Goal: Transaction & Acquisition: Purchase product/service

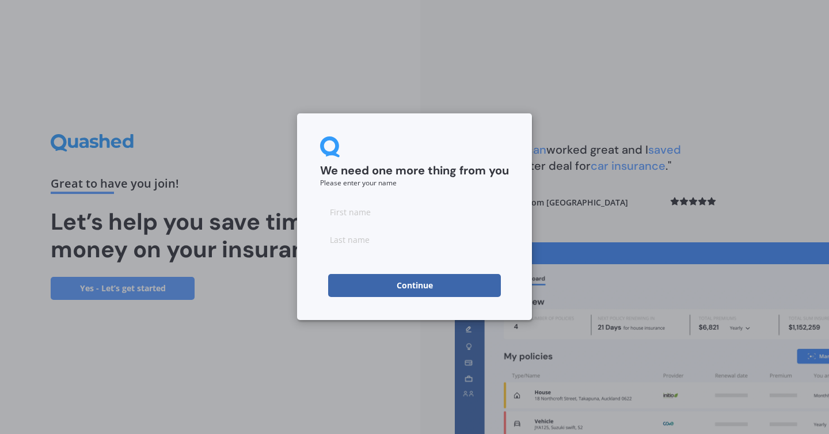
click at [373, 209] on input at bounding box center [414, 211] width 189 height 23
type input "[PERSON_NAME]"
click at [373, 236] on input at bounding box center [414, 239] width 189 height 23
type input "[PERSON_NAME]"
click at [343, 290] on button "Continue" at bounding box center [414, 285] width 173 height 23
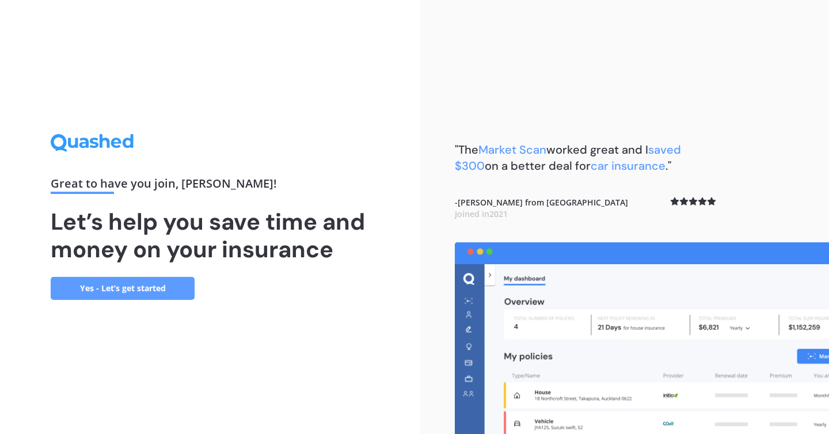
click at [175, 291] on link "Yes - Let’s get started" at bounding box center [123, 288] width 144 height 23
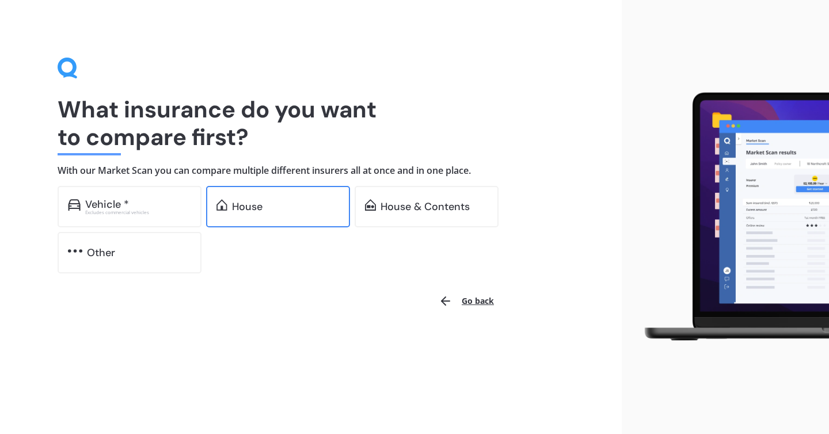
click at [252, 209] on div "House" at bounding box center [247, 207] width 31 height 12
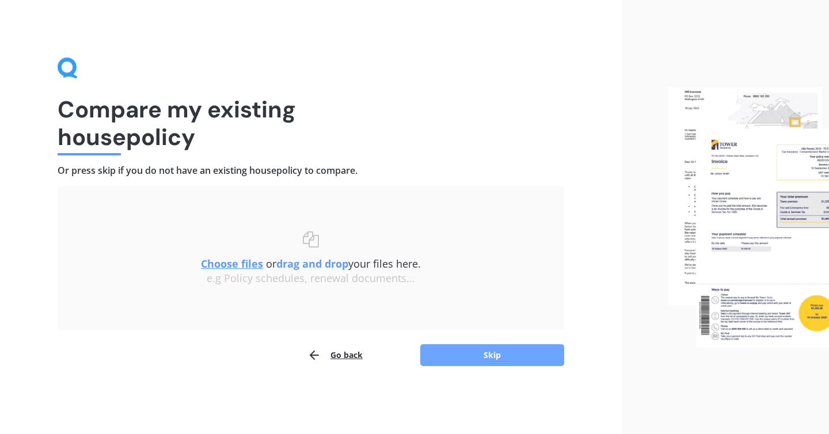
click at [469, 358] on button "Skip" at bounding box center [492, 355] width 144 height 22
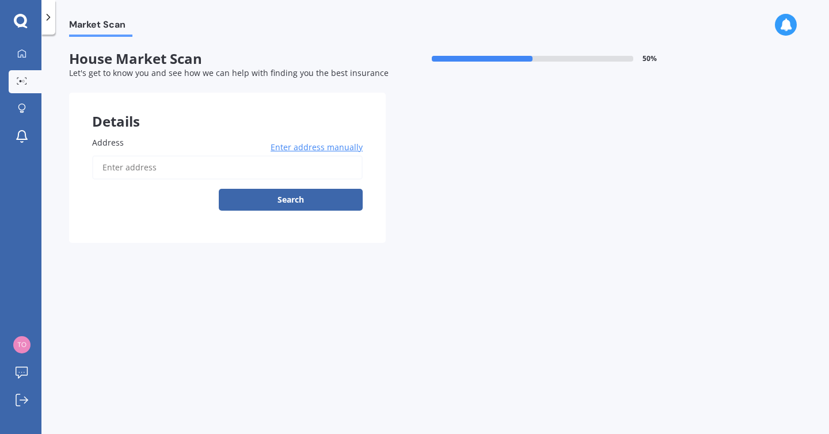
click at [249, 170] on input "Address" at bounding box center [227, 168] width 271 height 24
type input "[STREET_ADDRESS][PERSON_NAME]"
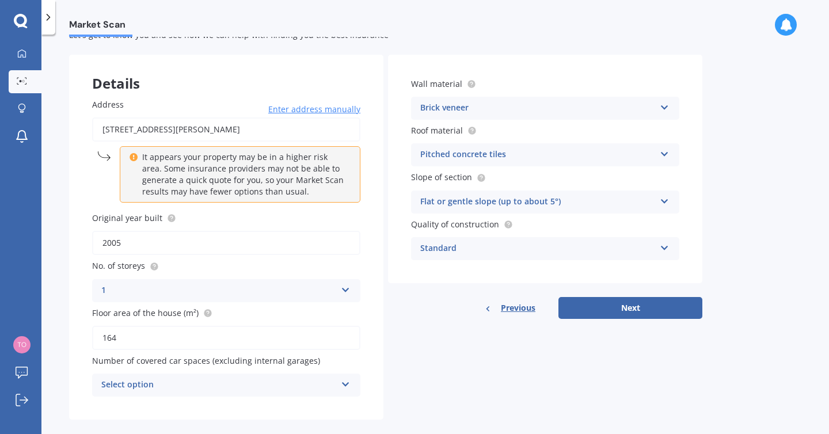
scroll to position [39, 0]
click at [130, 241] on input "2005" at bounding box center [226, 242] width 268 height 24
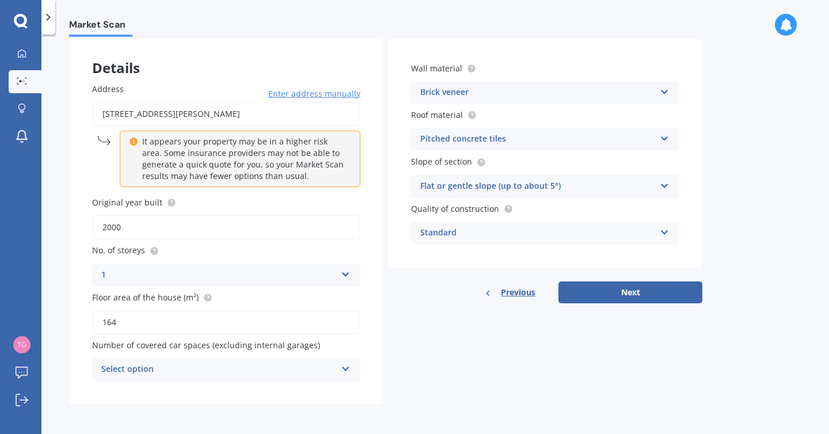
type input "2000"
click at [218, 366] on div "Select option" at bounding box center [218, 370] width 235 height 14
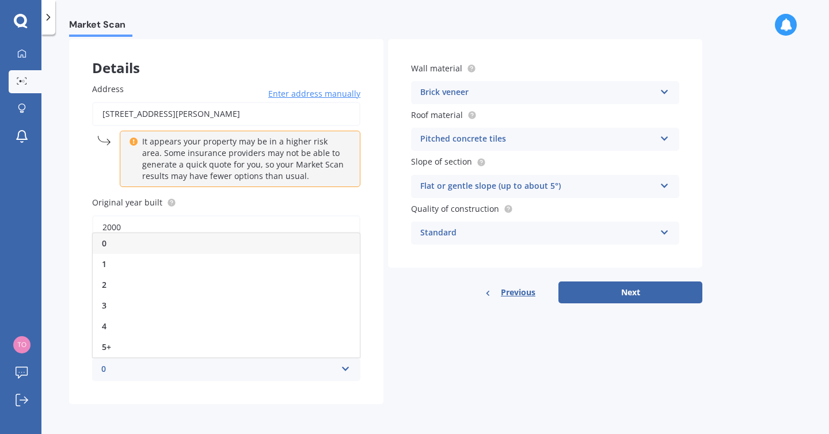
click at [282, 378] on div "0 0 1 2 3 4 5+" at bounding box center [226, 369] width 268 height 23
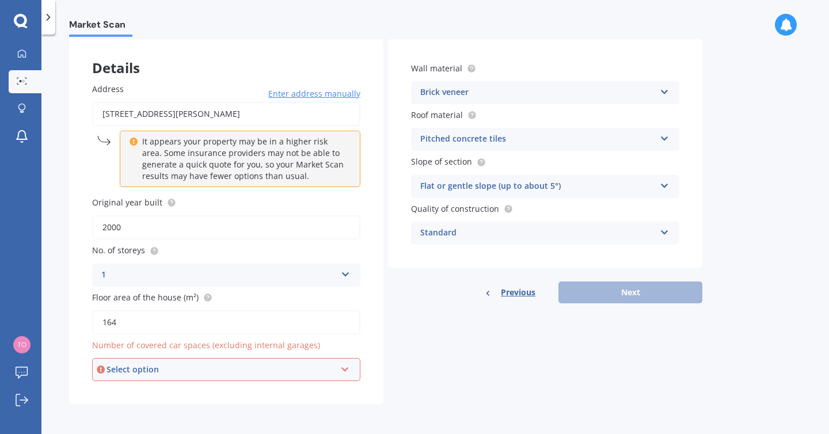
click at [424, 342] on div "Details Address [STREET_ADDRESS][PERSON_NAME] Enter address manually It appears…" at bounding box center [386, 221] width 634 height 365
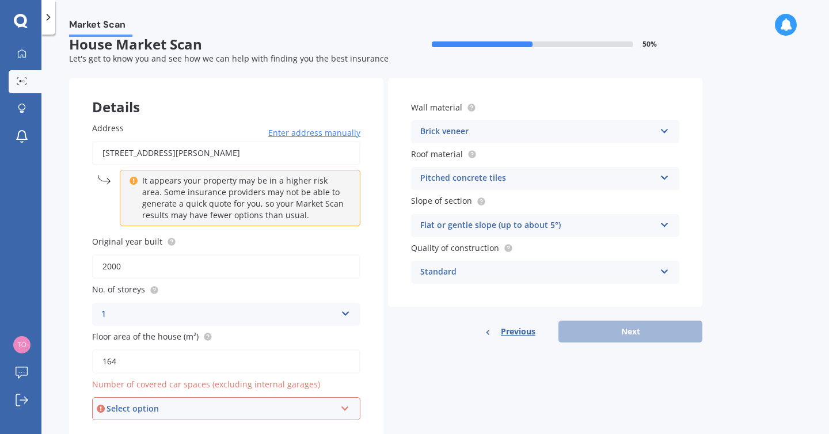
click at [298, 410] on div "Select option" at bounding box center [221, 409] width 229 height 13
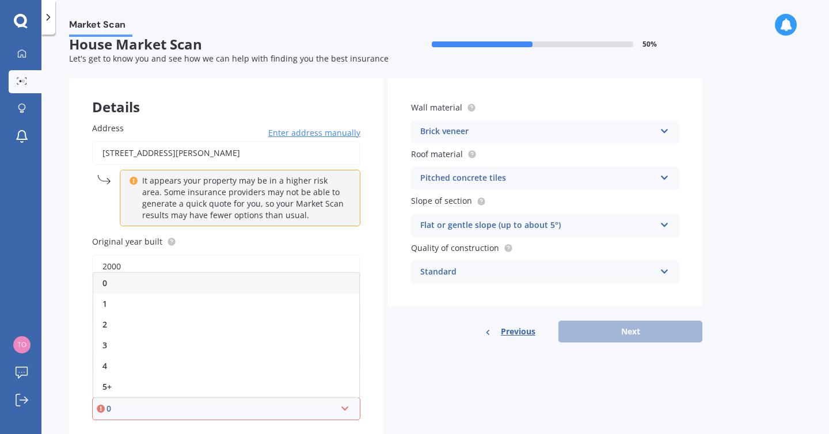
click at [199, 286] on div "0" at bounding box center [226, 283] width 266 height 21
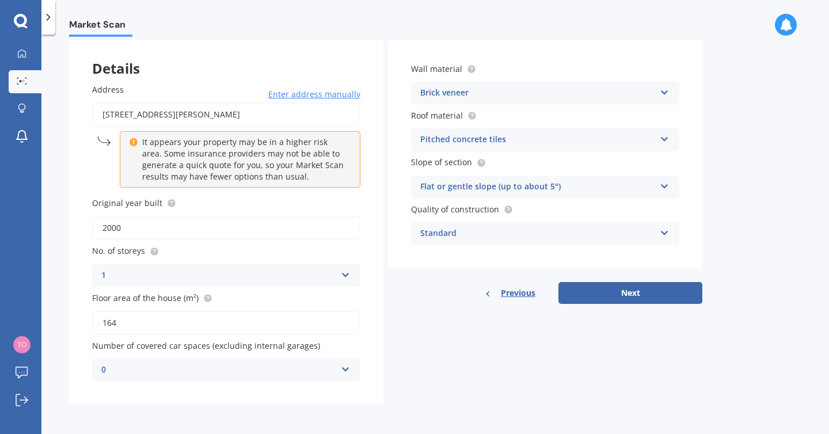
scroll to position [54, 0]
click at [588, 297] on button "Next" at bounding box center [631, 293] width 144 height 22
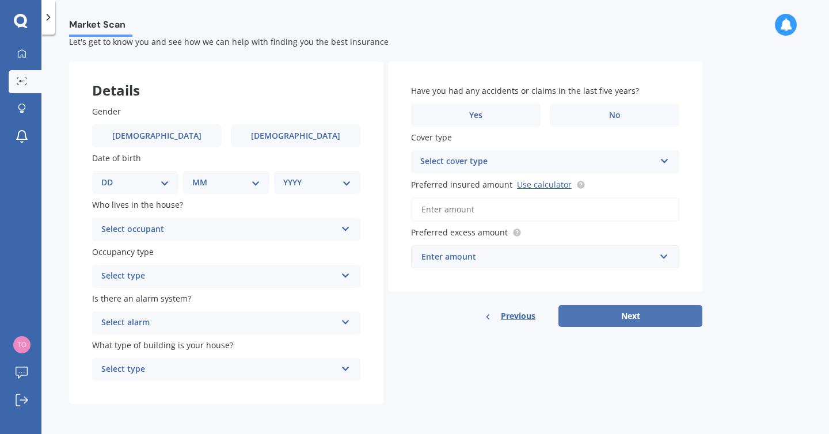
scroll to position [0, 0]
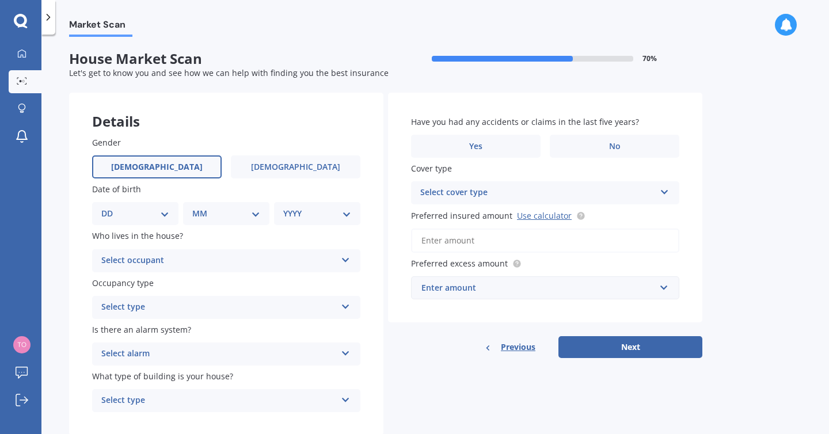
click at [198, 169] on label "[DEMOGRAPHIC_DATA]" at bounding box center [157, 167] width 130 height 23
click at [0, 0] on input "[DEMOGRAPHIC_DATA]" at bounding box center [0, 0] width 0 height 0
click at [149, 211] on select "DD 01 02 03 04 05 06 07 08 09 10 11 12 13 14 15 16 17 18 19 20 21 22 23 24 25 2…" at bounding box center [135, 213] width 68 height 13
select select "25"
click at [111, 208] on select "DD 01 02 03 04 05 06 07 08 09 10 11 12 13 14 15 16 17 18 19 20 21 22 23 24 25 2…" at bounding box center [135, 213] width 68 height 13
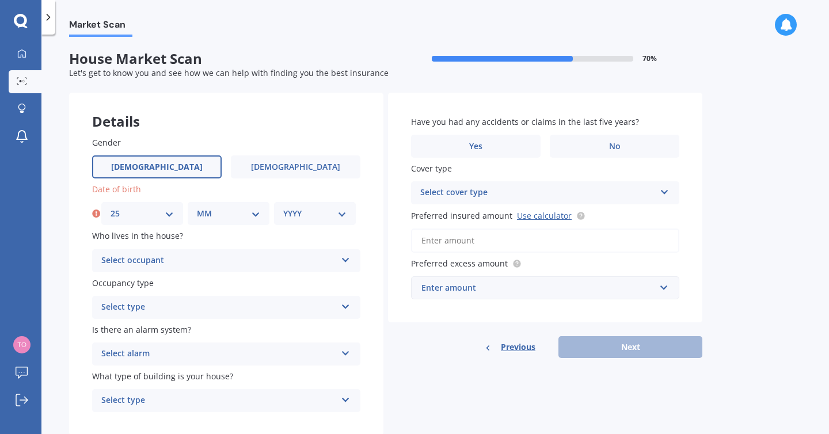
click at [226, 213] on select "MM 01 02 03 04 05 06 07 08 09 10 11 12" at bounding box center [228, 213] width 63 height 13
select select "09"
click at [197, 208] on select "MM 01 02 03 04 05 06 07 08 09 10 11 12" at bounding box center [228, 213] width 63 height 13
click at [302, 213] on select "YYYY 2009 2008 2007 2006 2005 2004 2003 2002 2001 2000 1999 1998 1997 1996 1995…" at bounding box center [314, 213] width 63 height 13
select select "2000"
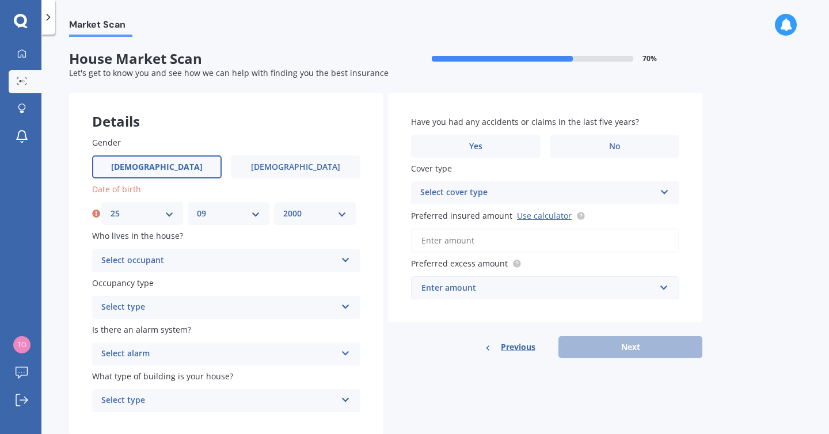
click at [283, 208] on select "YYYY 2009 2008 2007 2006 2005 2004 2003 2002 2001 2000 1999 1998 1997 1996 1995…" at bounding box center [314, 213] width 63 height 13
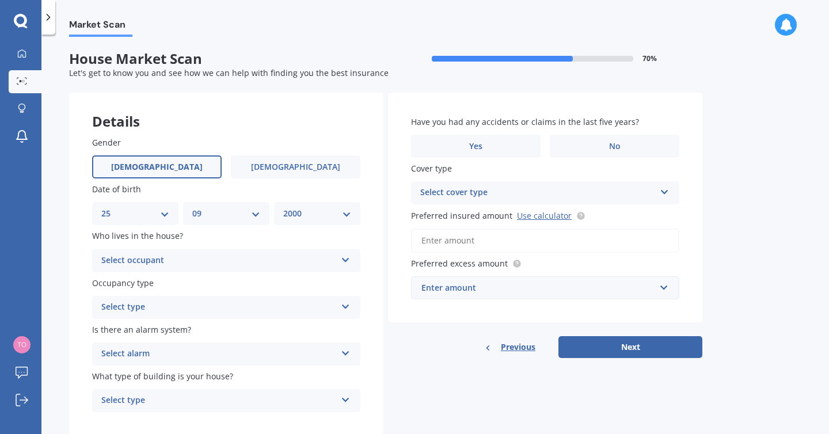
click at [171, 262] on div "Select occupant" at bounding box center [218, 261] width 235 height 14
click at [172, 287] on div "Owner" at bounding box center [226, 283] width 267 height 21
click at [172, 306] on div "Select type" at bounding box center [218, 308] width 235 height 14
click at [172, 331] on div "Permanent" at bounding box center [226, 330] width 267 height 21
click at [165, 350] on div "Select alarm" at bounding box center [218, 354] width 235 height 14
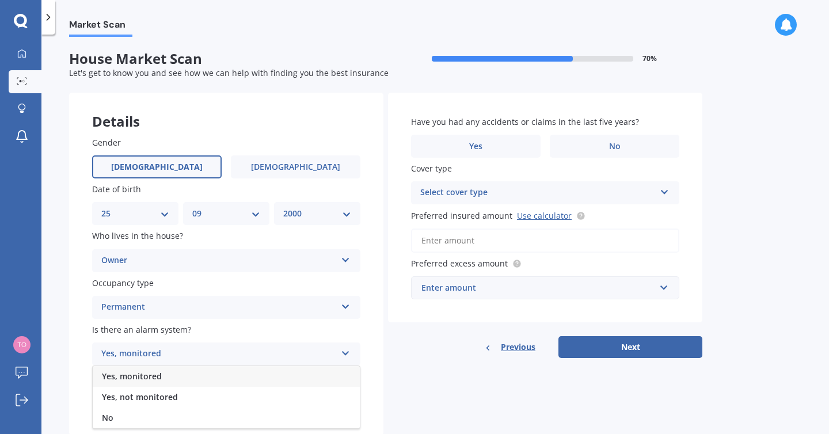
click at [165, 382] on div "Yes, monitored" at bounding box center [226, 376] width 267 height 21
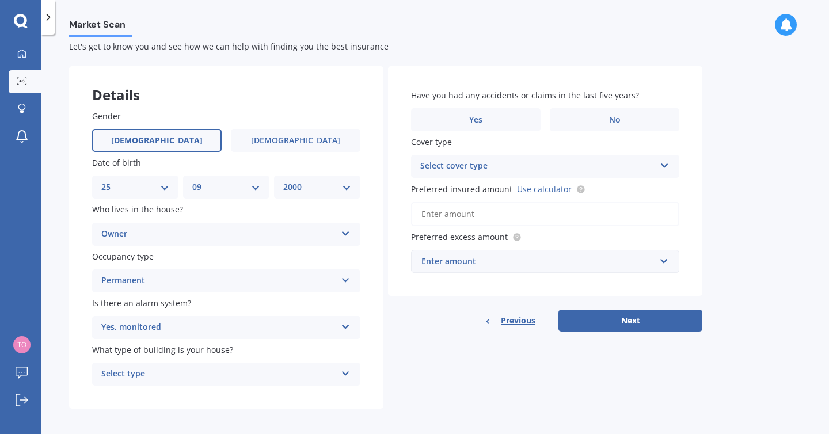
scroll to position [33, 0]
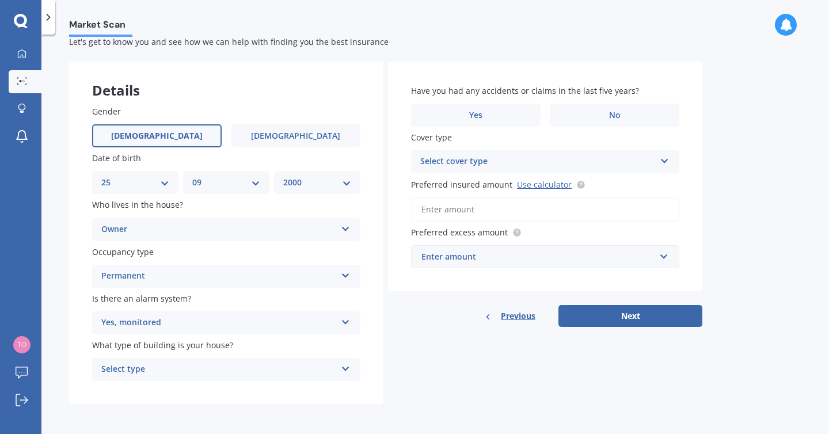
click at [168, 369] on div "Select type" at bounding box center [218, 370] width 235 height 14
click at [187, 307] on div "Freestanding" at bounding box center [226, 305] width 267 height 21
click at [571, 107] on label "No" at bounding box center [615, 115] width 130 height 23
click at [0, 0] on input "No" at bounding box center [0, 0] width 0 height 0
click at [485, 161] on div "Select cover type" at bounding box center [537, 162] width 235 height 14
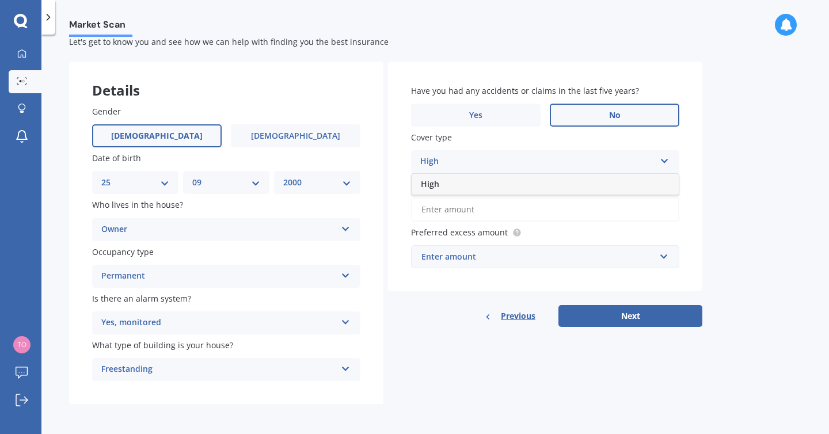
click at [473, 190] on div "High" at bounding box center [545, 184] width 267 height 21
click at [481, 208] on input "Preferred insured amount Use calculator" at bounding box center [545, 210] width 268 height 24
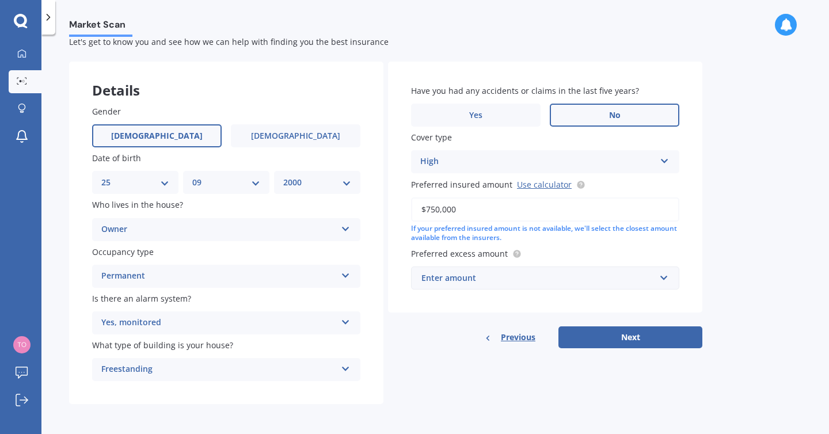
type input "$750,000"
click at [499, 286] on input "text" at bounding box center [541, 278] width 258 height 22
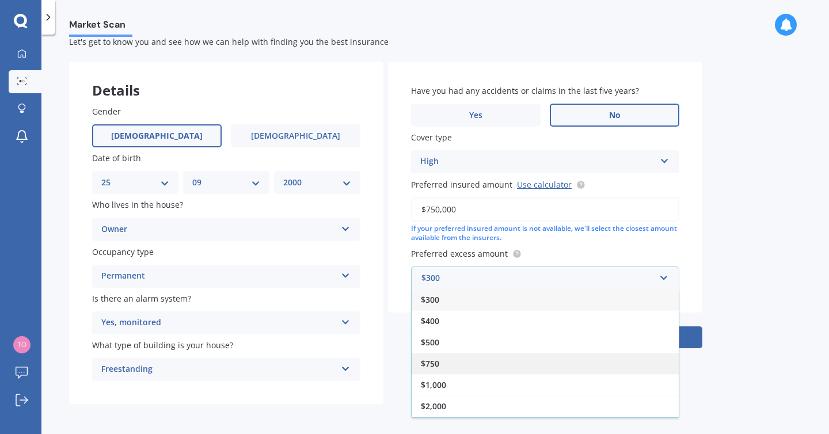
click at [495, 362] on div "$750" at bounding box center [545, 363] width 267 height 21
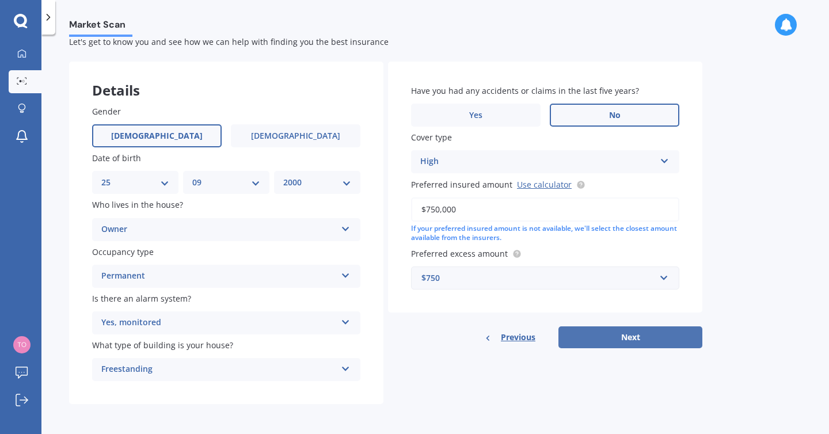
click at [590, 340] on button "Next" at bounding box center [631, 338] width 144 height 22
select select "25"
select select "09"
select select "2000"
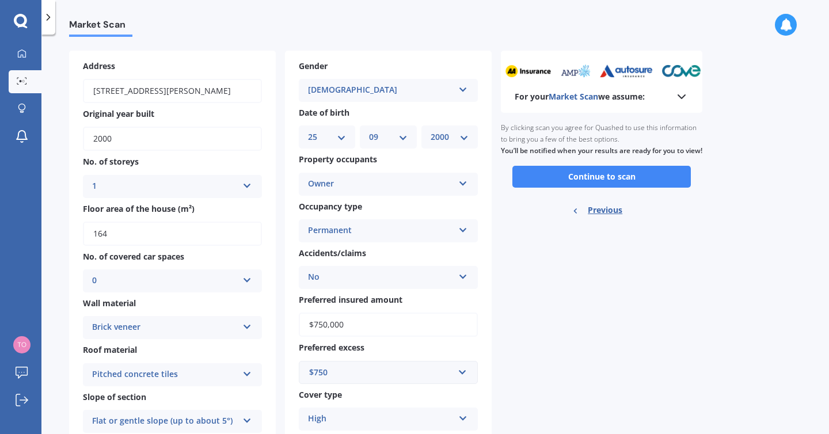
scroll to position [43, 0]
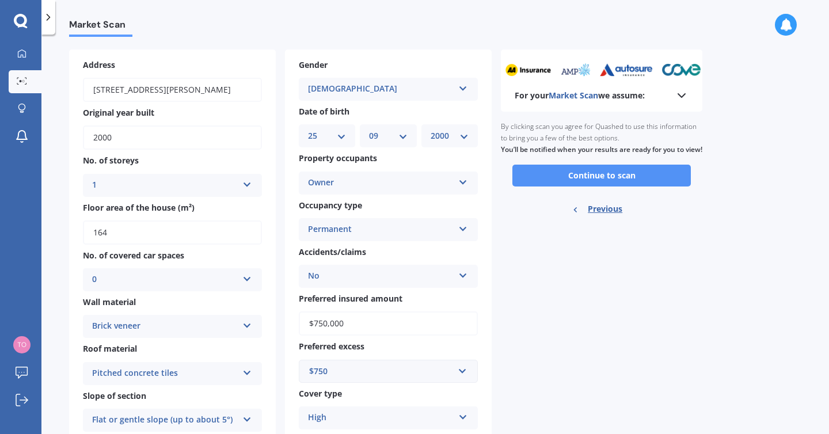
click at [574, 185] on button "Continue to scan" at bounding box center [602, 176] width 179 height 22
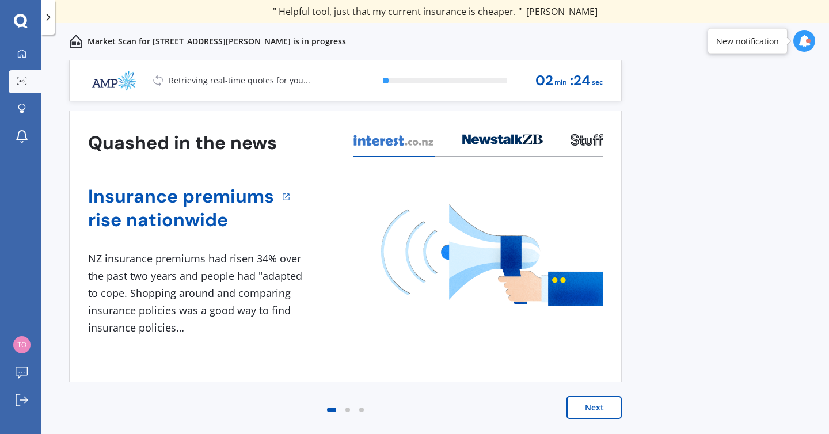
click at [588, 411] on button "Next" at bounding box center [594, 407] width 55 height 23
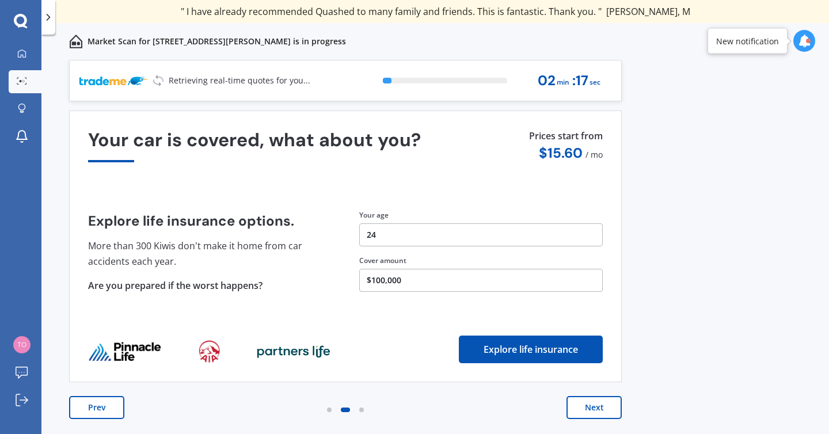
click at [588, 411] on button "Next" at bounding box center [594, 407] width 55 height 23
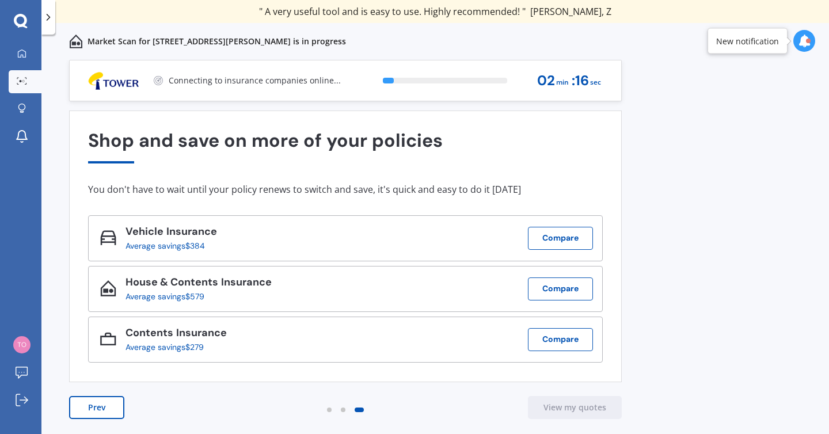
click at [107, 410] on button "Prev" at bounding box center [96, 407] width 55 height 23
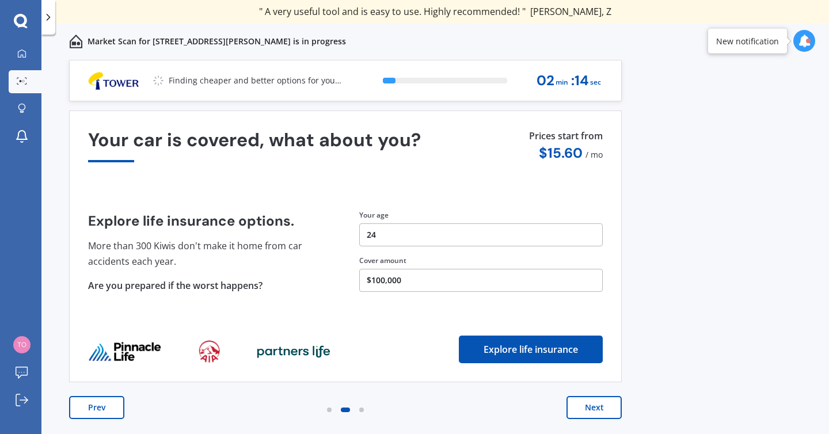
click at [107, 410] on button "Prev" at bounding box center [96, 407] width 55 height 23
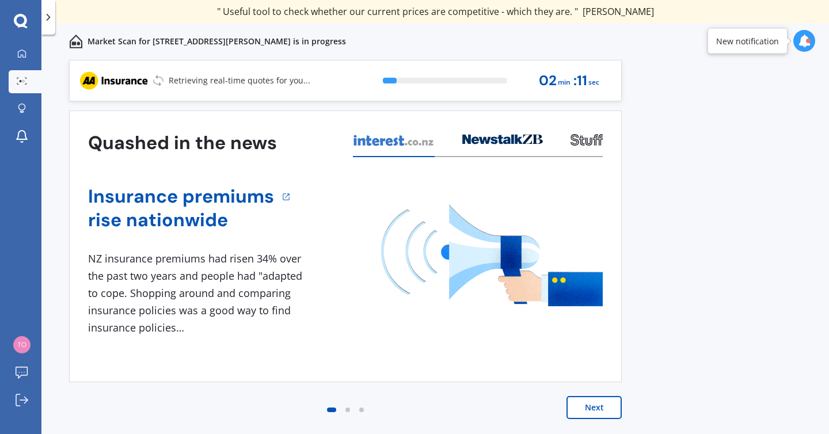
click at [595, 404] on button "Next" at bounding box center [594, 407] width 55 height 23
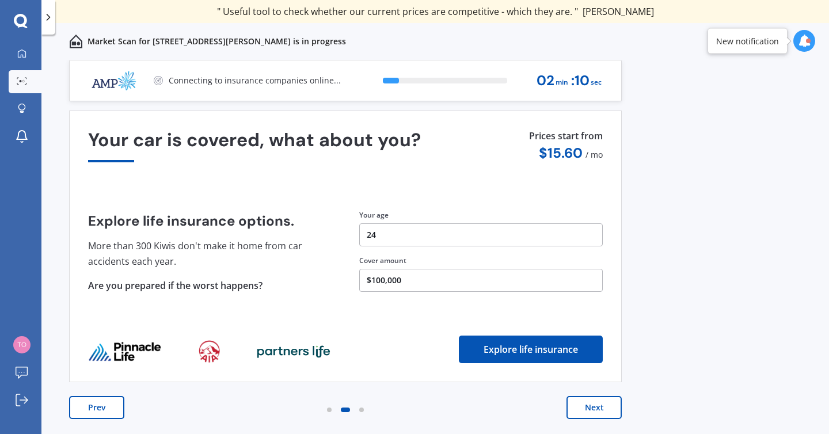
click at [595, 404] on button "Next" at bounding box center [594, 407] width 55 height 23
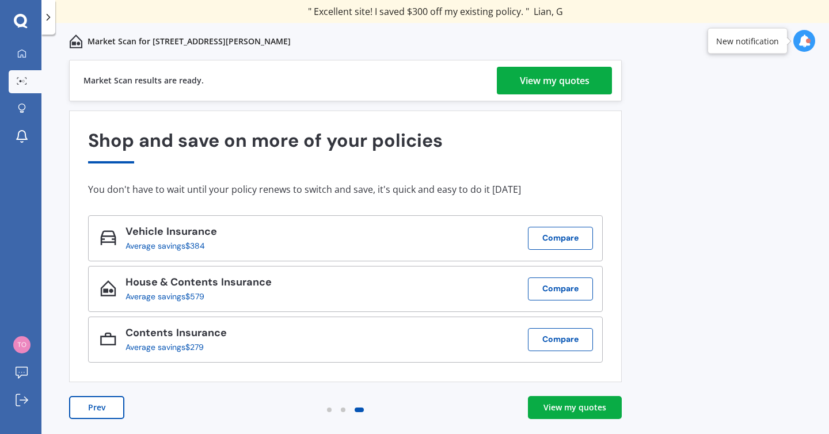
click at [540, 87] on div "View my quotes" at bounding box center [555, 81] width 70 height 28
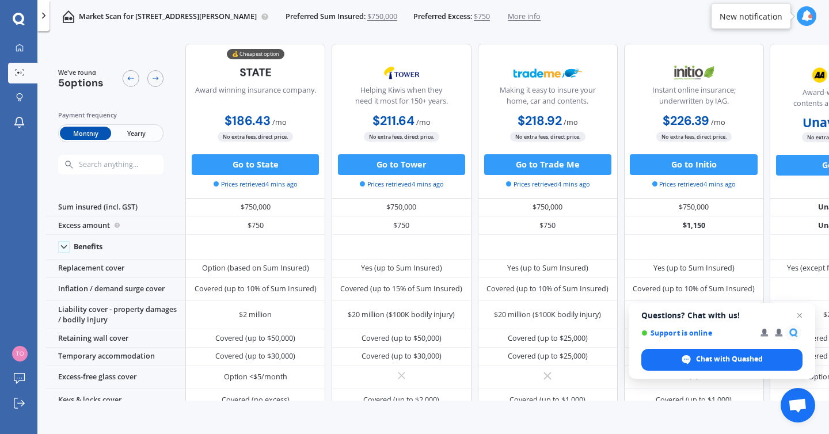
click at [146, 133] on span "Yearly" at bounding box center [136, 133] width 51 height 13
